Goal: Task Accomplishment & Management: Manage account settings

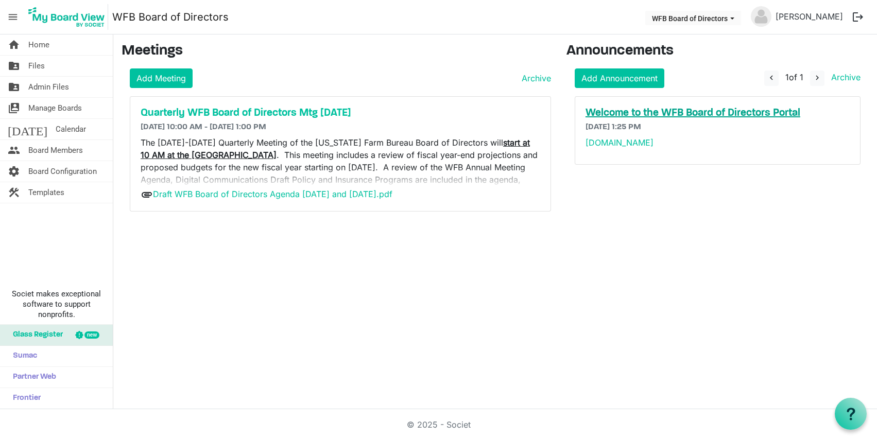
click at [641, 114] on h5 "Welcome to the WFB Board of Directors Portal" at bounding box center [717, 113] width 264 height 12
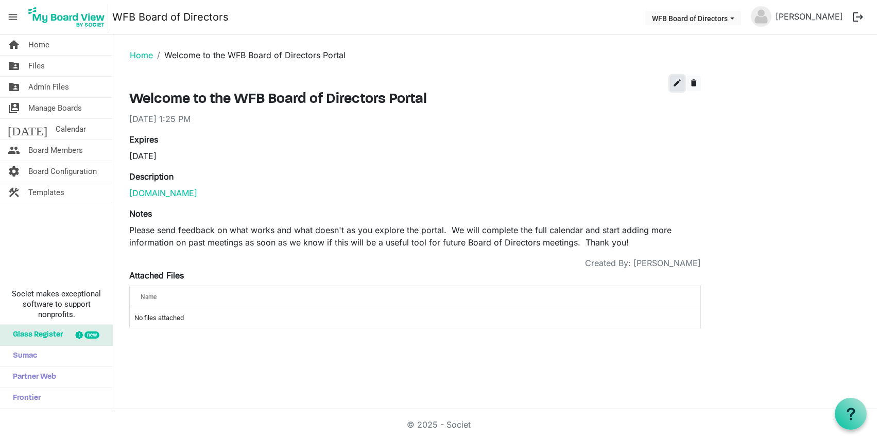
click at [675, 85] on span "edit" at bounding box center [676, 82] width 9 height 9
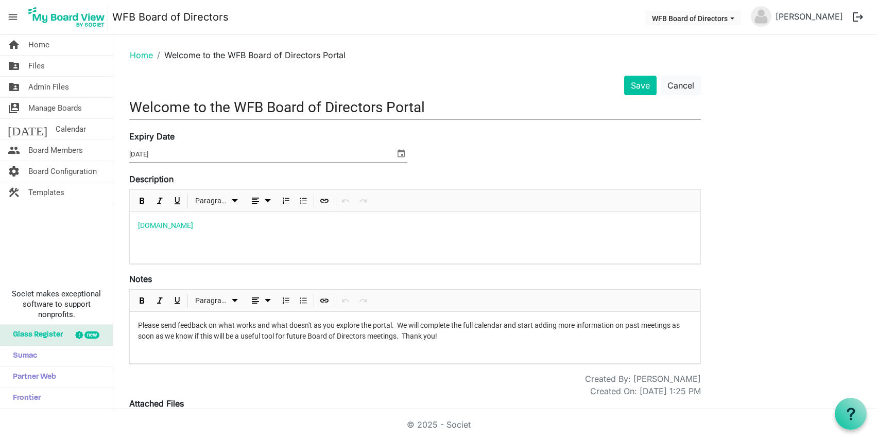
click at [402, 153] on span "select" at bounding box center [401, 153] width 12 height 13
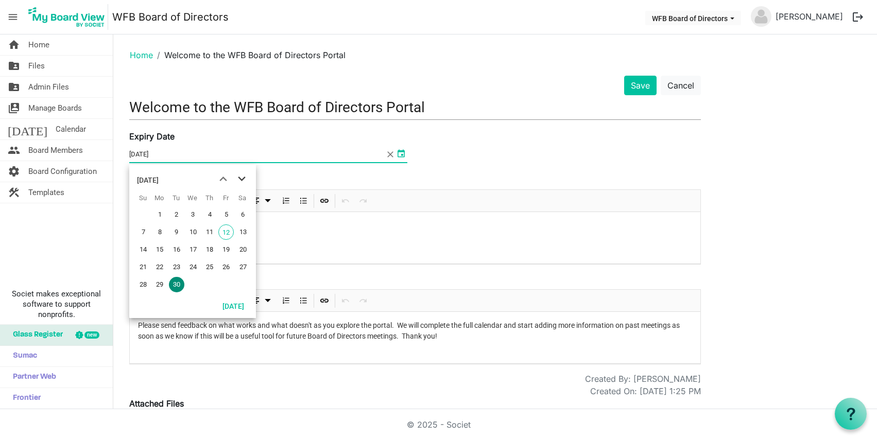
click at [243, 179] on span "next month" at bounding box center [242, 179] width 18 height 19
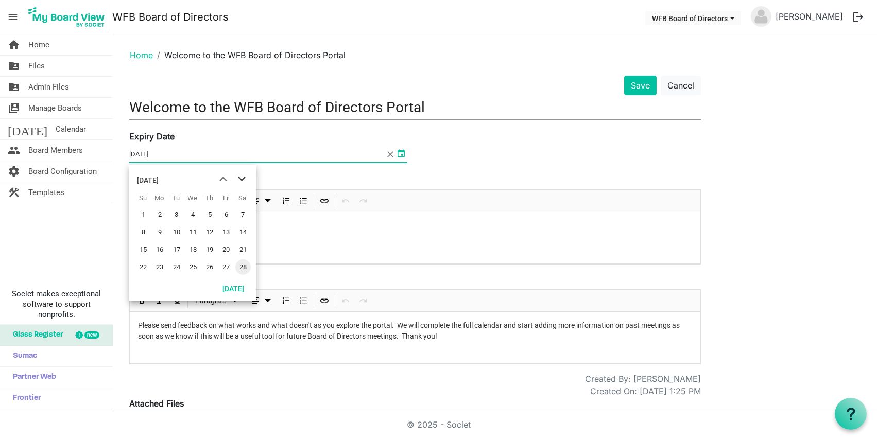
click at [243, 179] on span "next month" at bounding box center [242, 179] width 18 height 19
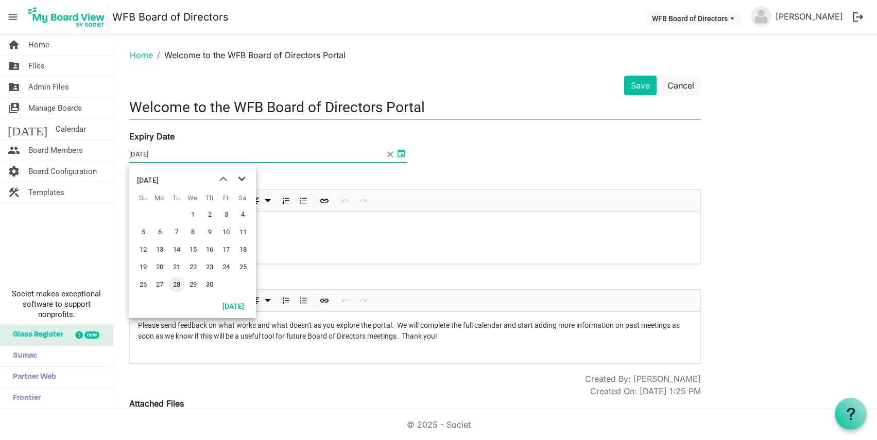
click at [243, 179] on span "next month" at bounding box center [242, 179] width 18 height 19
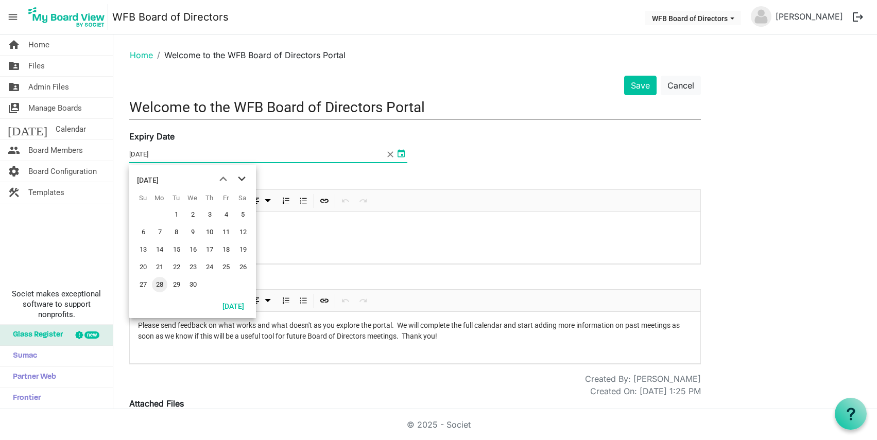
click at [243, 179] on span "next month" at bounding box center [242, 179] width 18 height 19
click at [222, 178] on span "previous month" at bounding box center [223, 179] width 18 height 19
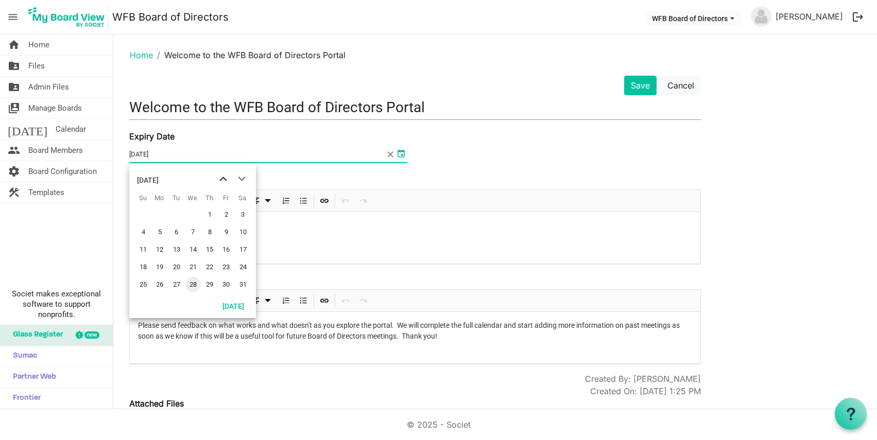
click at [222, 179] on span "previous month" at bounding box center [223, 179] width 18 height 19
click at [194, 286] on span "30" at bounding box center [192, 284] width 15 height 15
type input "9/30/2026"
click at [400, 155] on span "select" at bounding box center [401, 153] width 12 height 13
click at [481, 145] on div "Expiry Date 9/30/2026" at bounding box center [414, 151] width 587 height 43
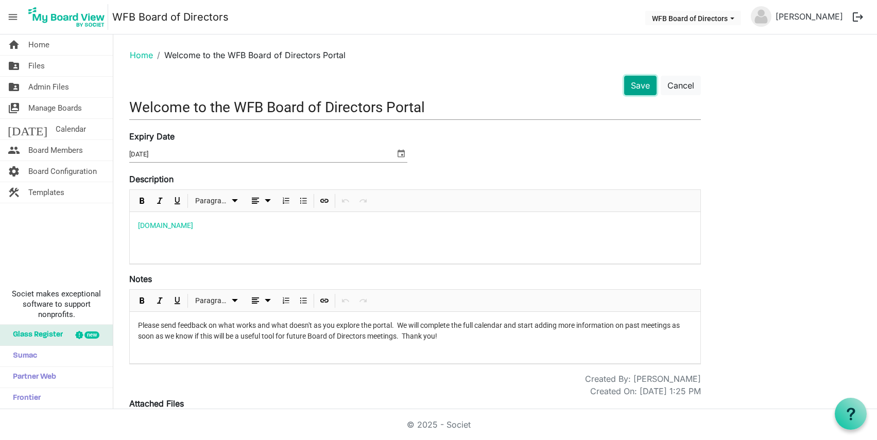
click at [634, 86] on button "Save" at bounding box center [640, 86] width 32 height 20
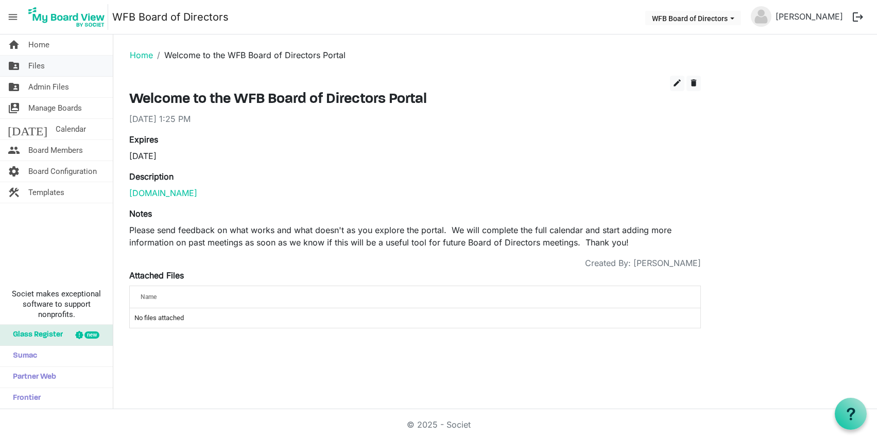
click at [37, 65] on span "Files" at bounding box center [36, 66] width 16 height 21
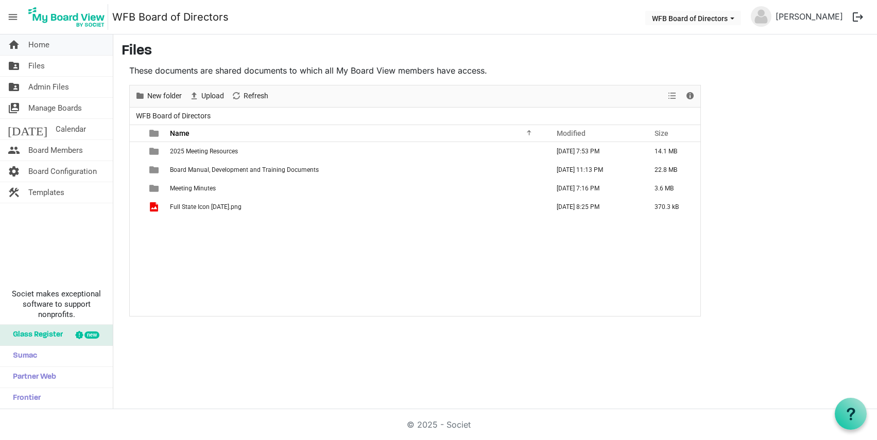
click at [34, 44] on span "Home" at bounding box center [38, 44] width 21 height 21
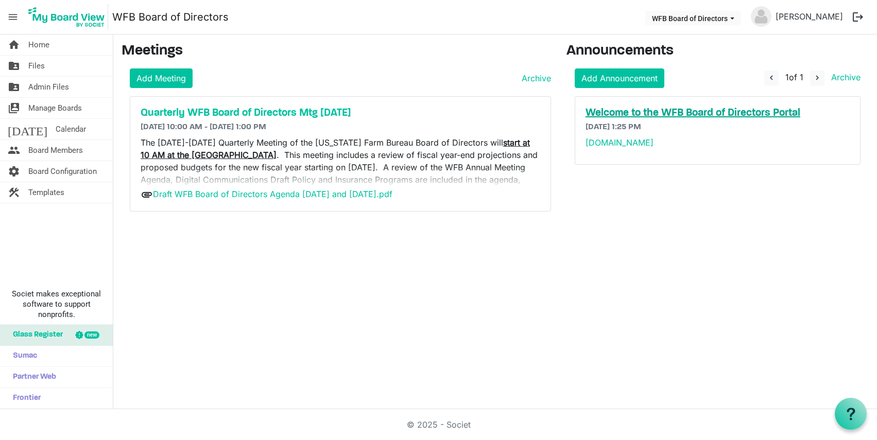
click at [669, 113] on h5 "Welcome to the WFB Board of Directors Portal" at bounding box center [717, 113] width 264 height 12
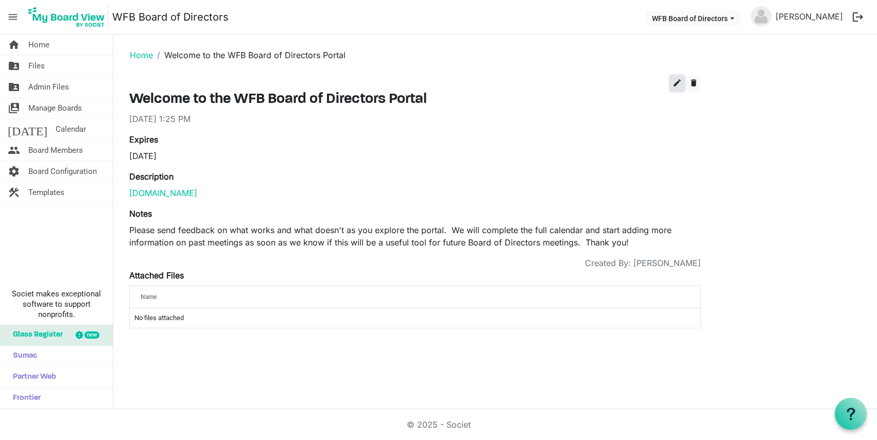
click at [676, 81] on span "edit" at bounding box center [676, 82] width 9 height 9
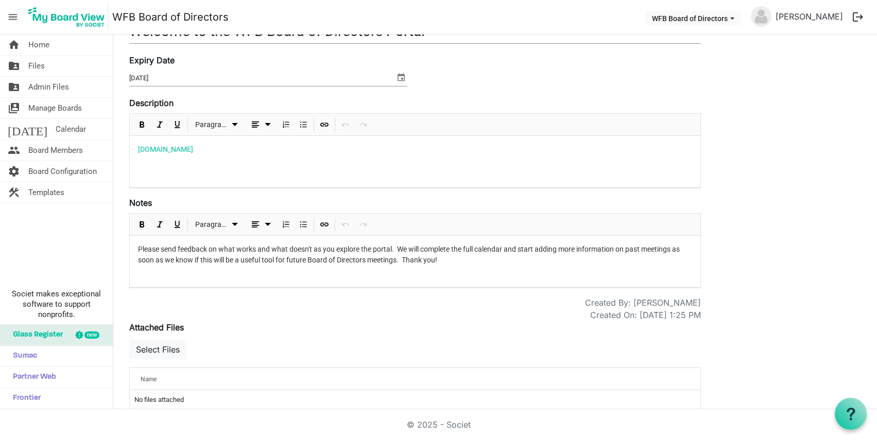
scroll to position [94, 0]
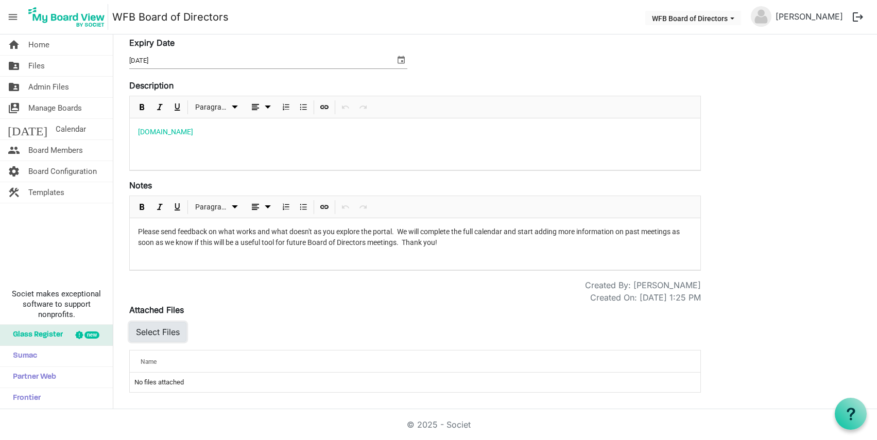
click at [155, 331] on button "Select Files" at bounding box center [157, 332] width 57 height 20
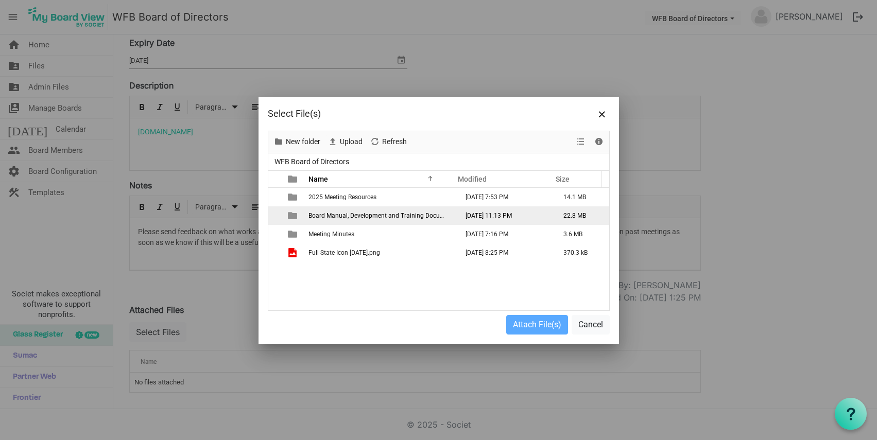
click at [334, 214] on span "Board Manual, Development and Training Documents" at bounding box center [382, 215] width 149 height 7
click at [367, 216] on span "Board Manual, Development and Training Documents" at bounding box center [382, 215] width 149 height 7
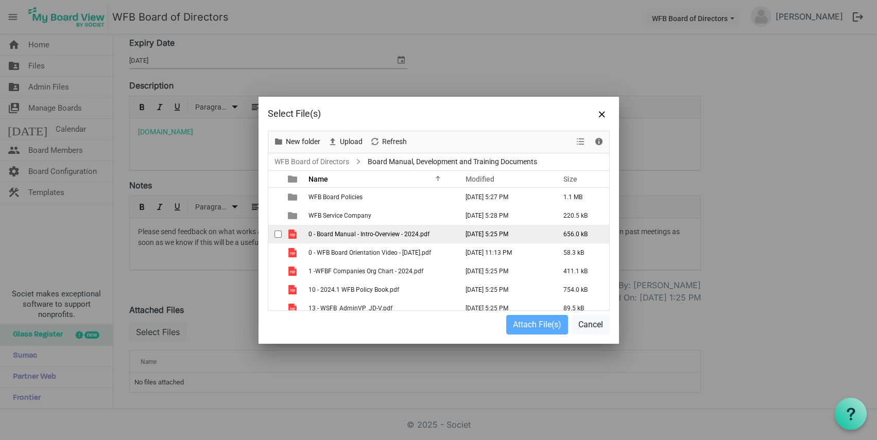
click at [344, 236] on span "0 - Board Manual - Intro-Overview - 2024.pdf" at bounding box center [368, 234] width 121 height 7
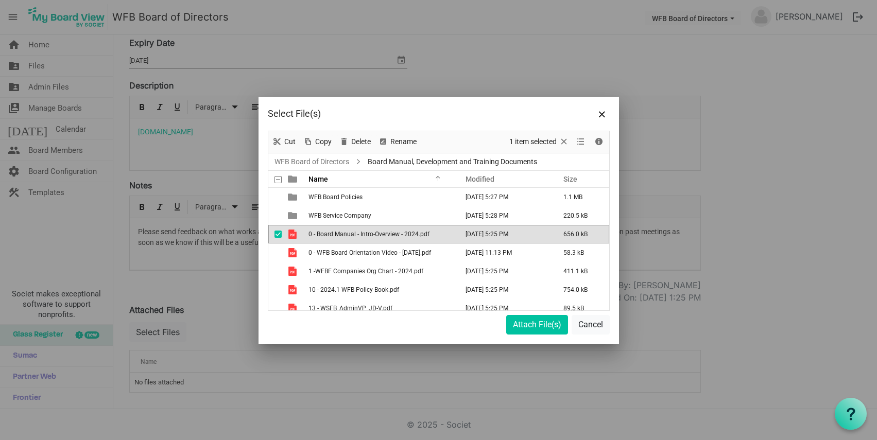
click at [344, 236] on span "0 - Board Manual - Intro-Overview - 2024.pdf" at bounding box center [368, 234] width 121 height 7
click at [530, 325] on button "Attach File(s)" at bounding box center [537, 325] width 62 height 20
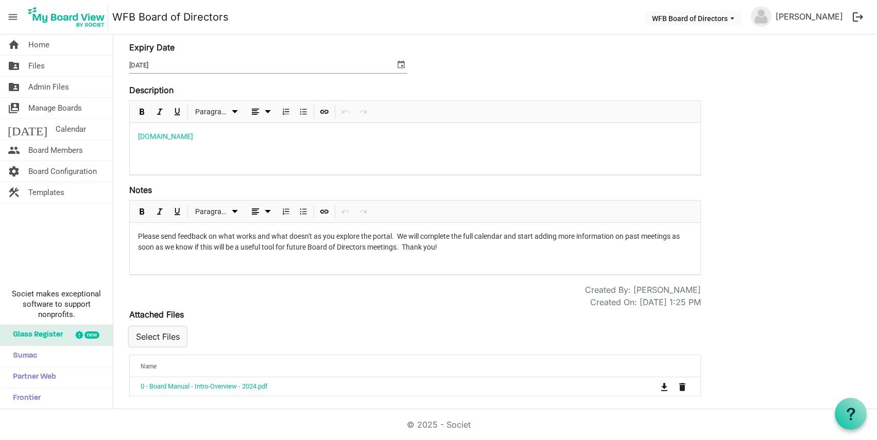
scroll to position [93, 0]
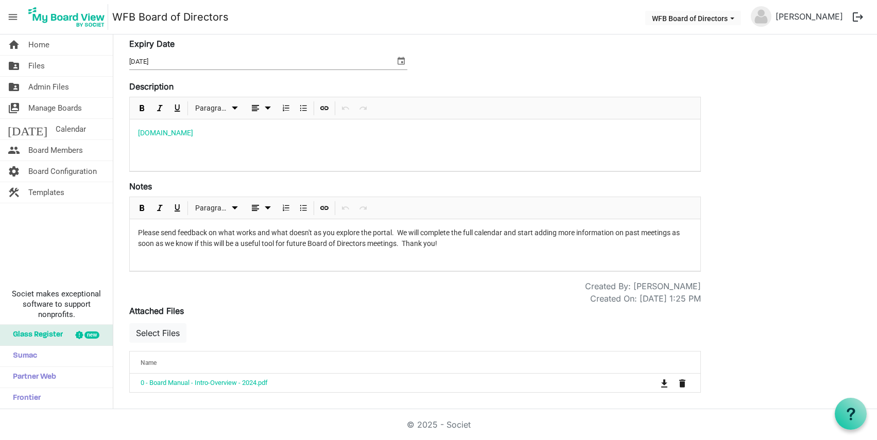
click at [195, 134] on p "[DOMAIN_NAME]" at bounding box center [415, 133] width 554 height 11
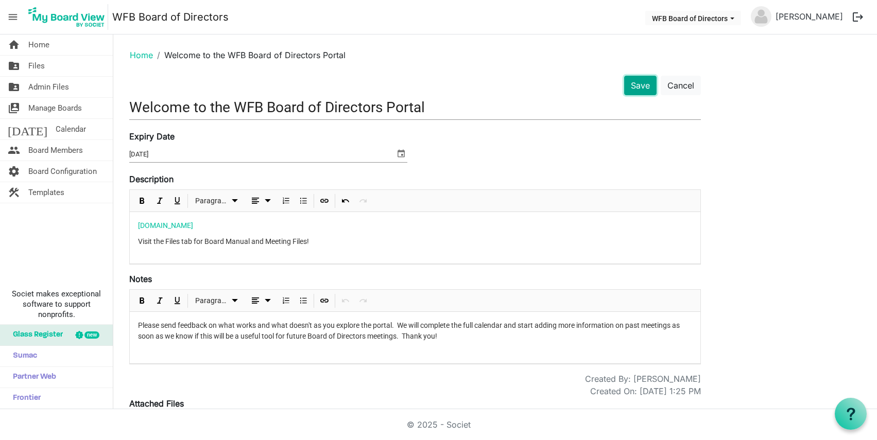
click at [638, 84] on button "Save" at bounding box center [640, 86] width 32 height 20
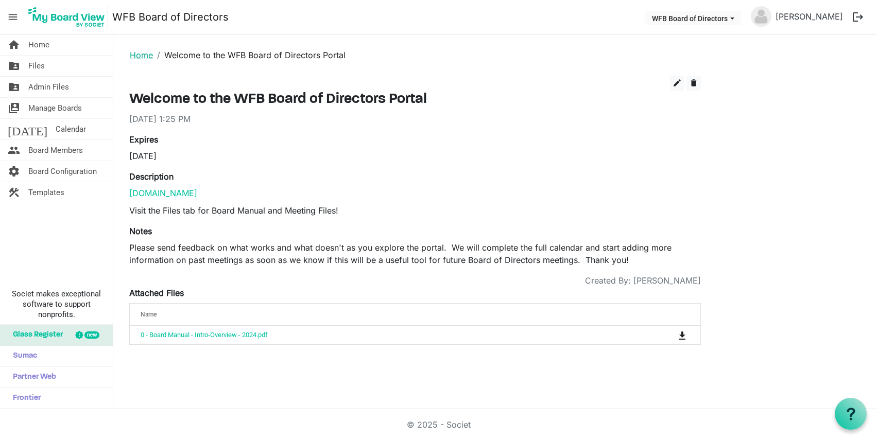
click at [139, 55] on link "Home" at bounding box center [141, 55] width 23 height 10
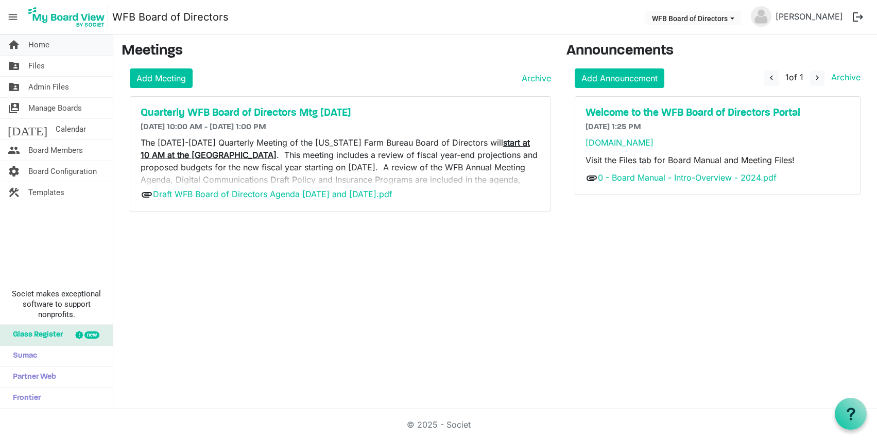
click at [33, 44] on span "Home" at bounding box center [38, 44] width 21 height 21
